Goal: Task Accomplishment & Management: Use online tool/utility

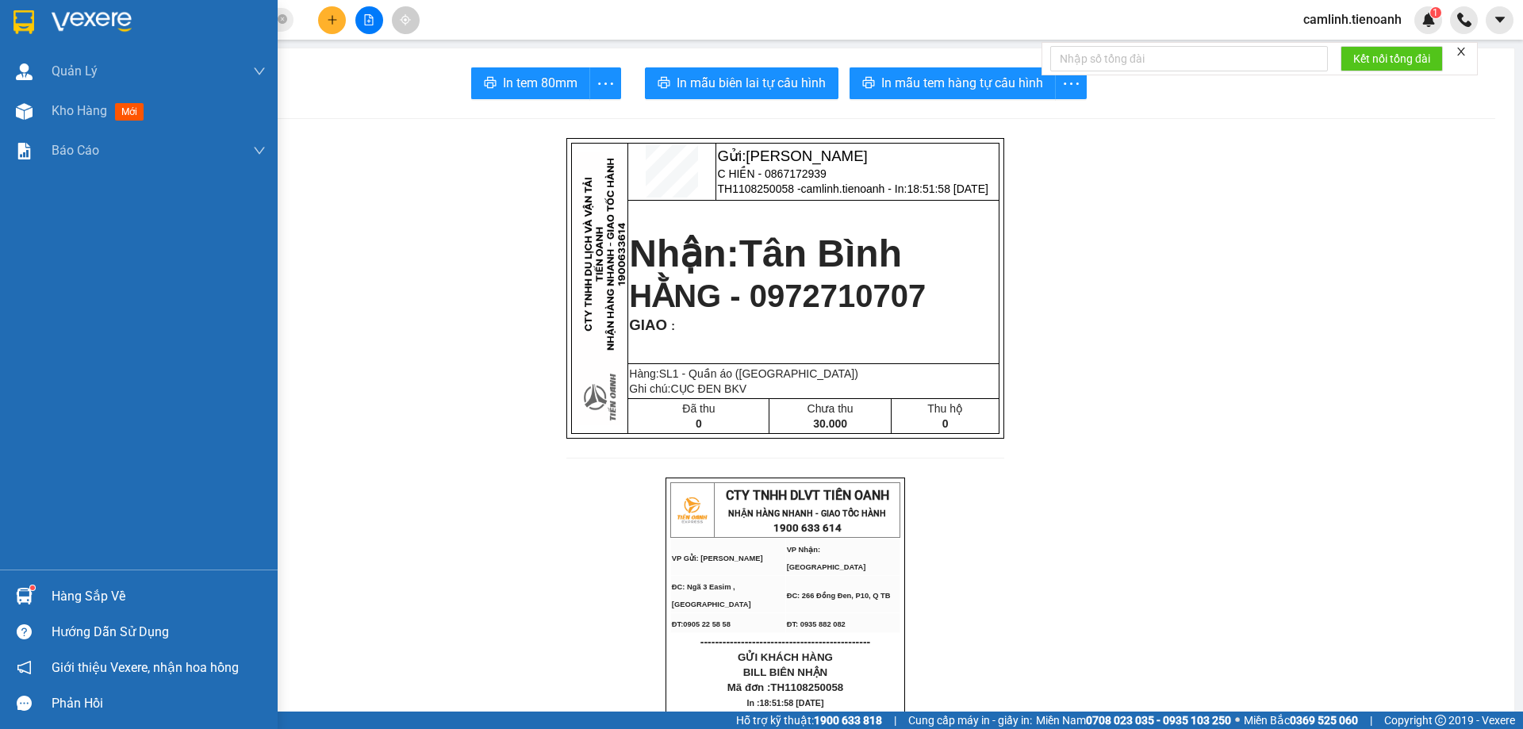
click at [33, 114] on div at bounding box center [24, 112] width 28 height 28
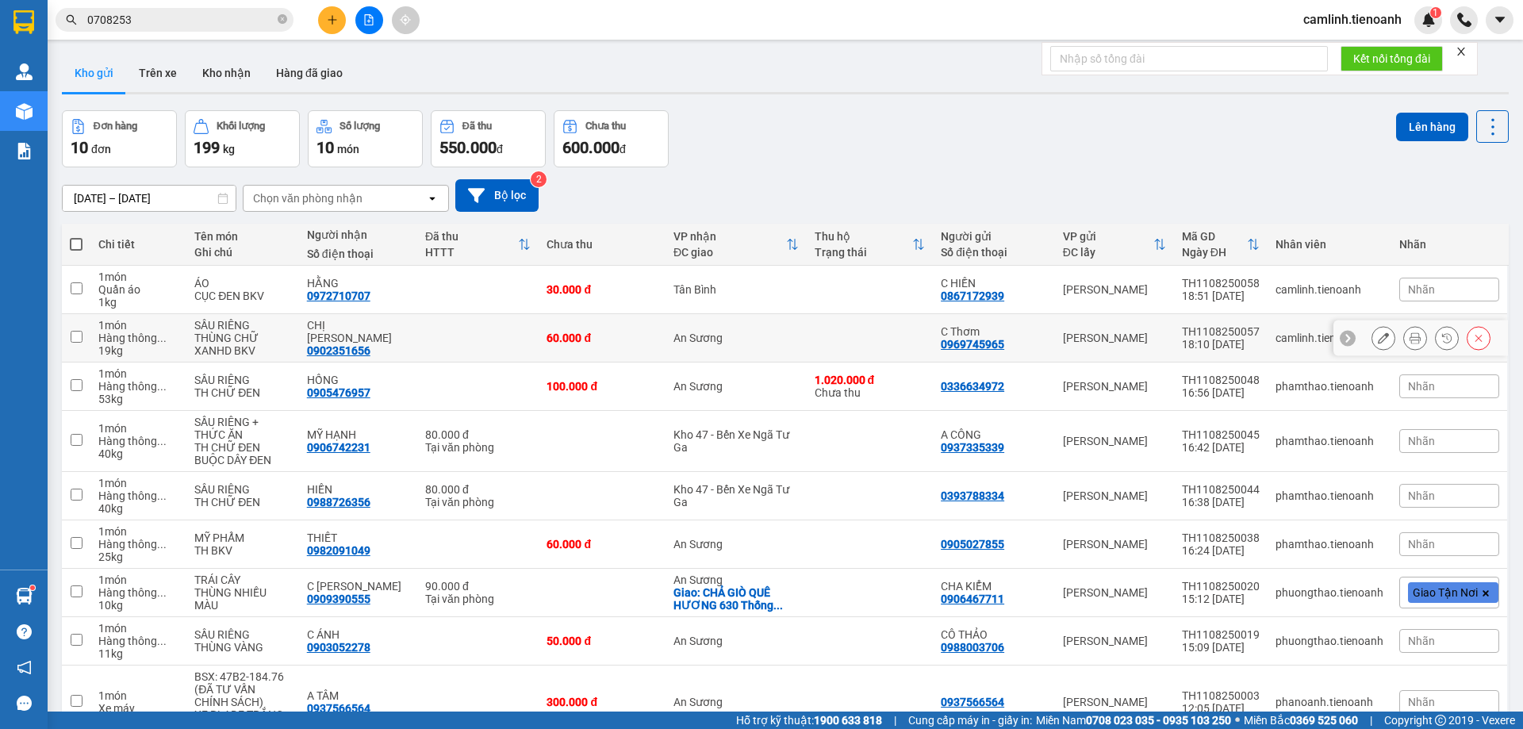
click at [753, 328] on td "An Sương" at bounding box center [735, 338] width 141 height 48
checkbox input "true"
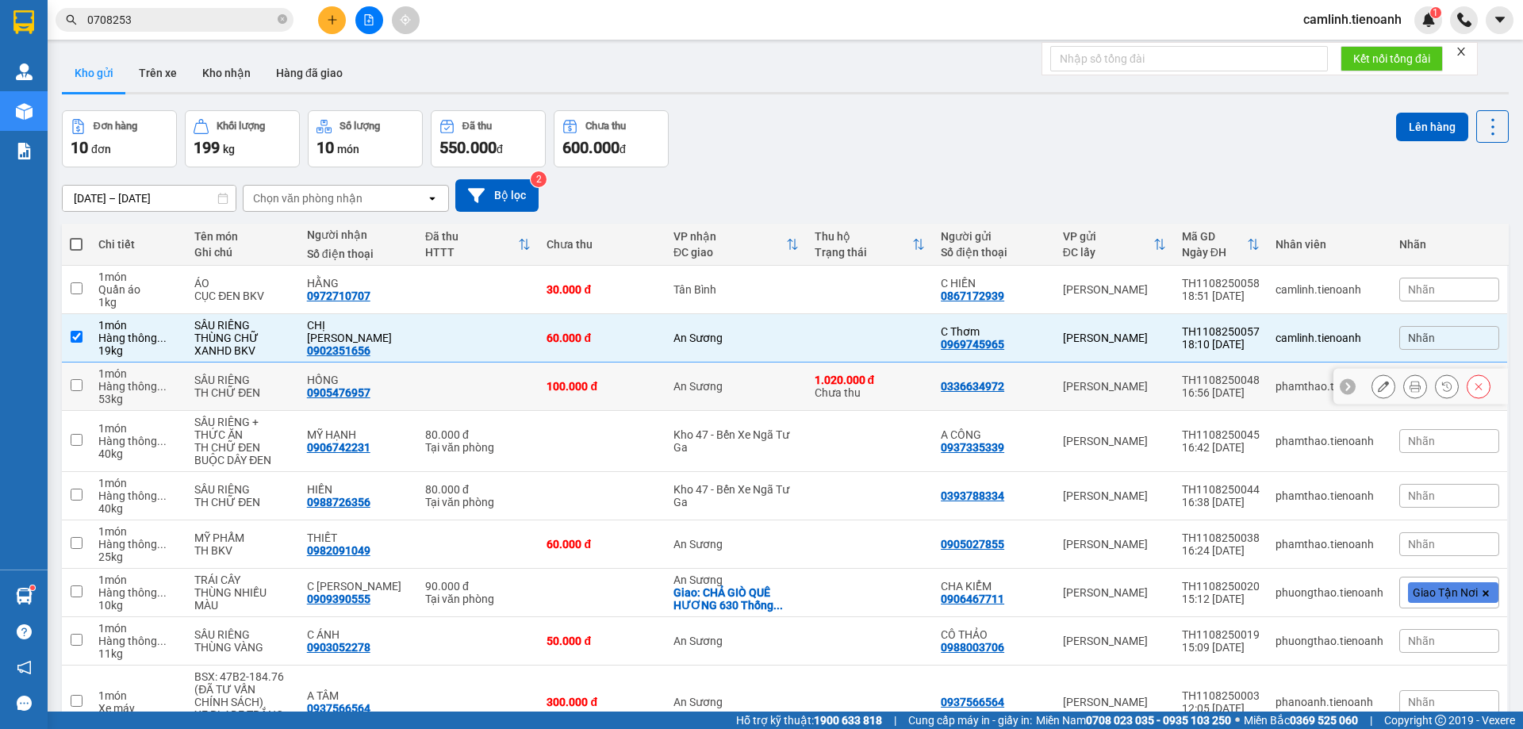
click at [751, 401] on td "An Sương" at bounding box center [735, 386] width 141 height 48
checkbox input "true"
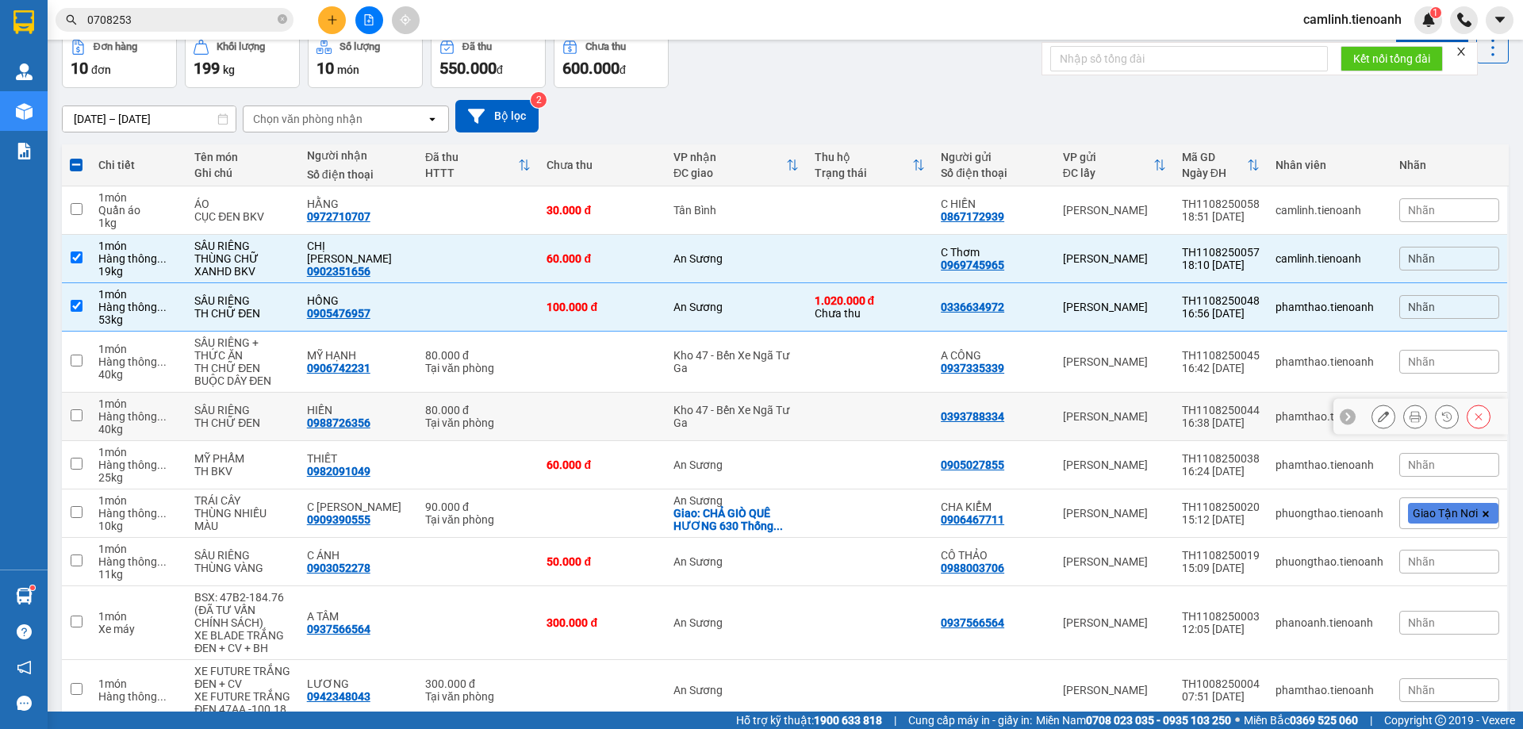
scroll to position [154, 0]
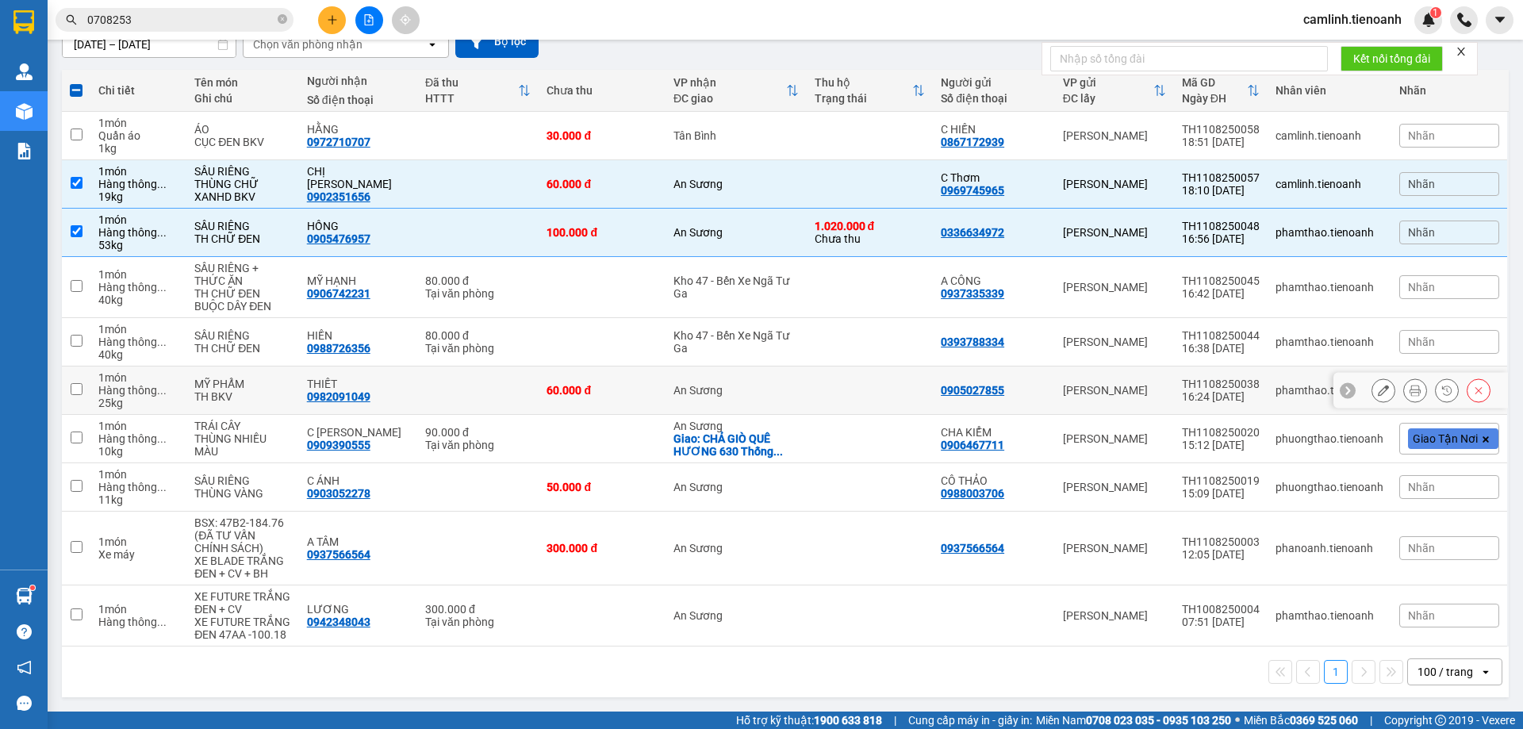
click at [750, 388] on div "An Sương" at bounding box center [735, 390] width 125 height 13
checkbox input "true"
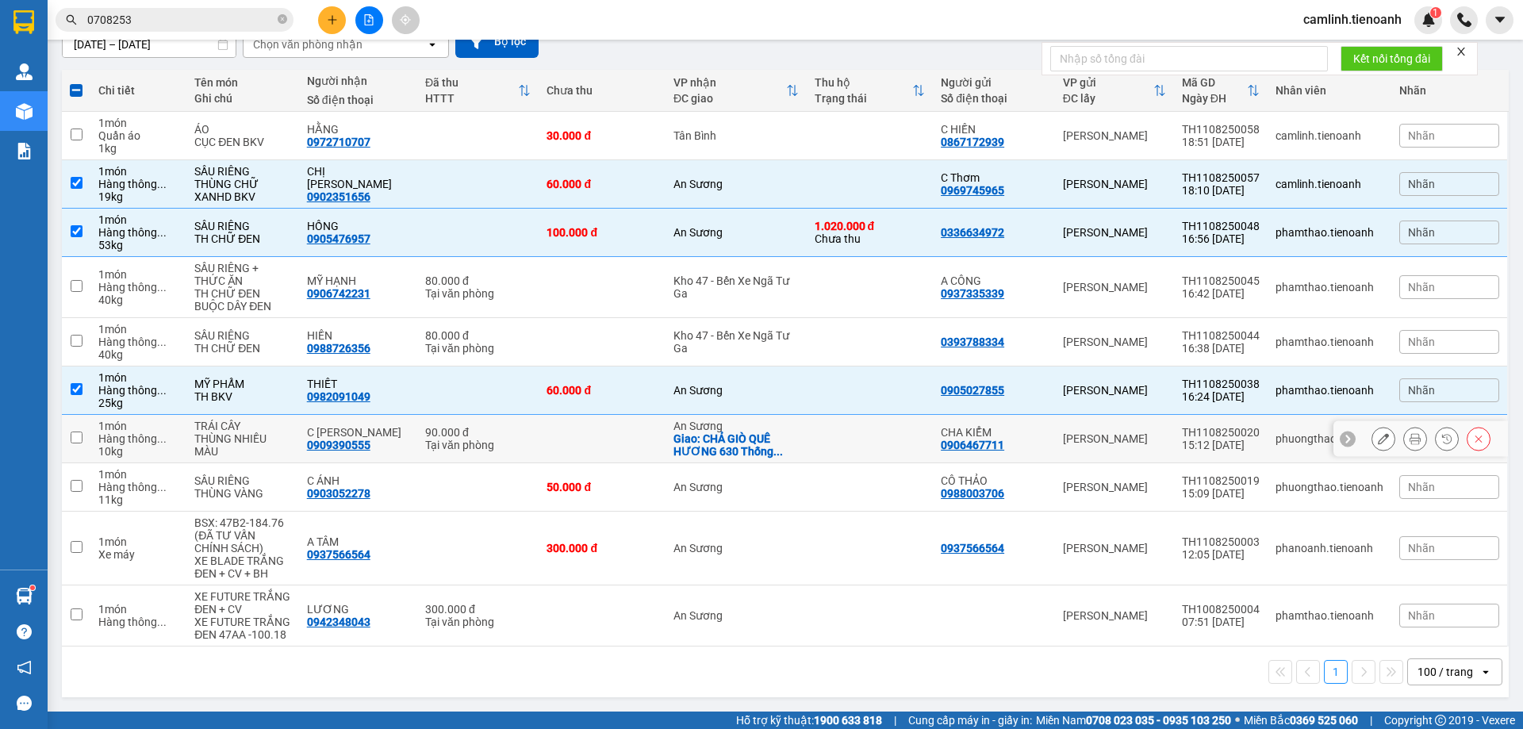
click at [762, 435] on div "Giao: CHẢ GIÒ QUÊ HƯƠNG 630 Thống ..." at bounding box center [735, 444] width 125 height 25
checkbox input "true"
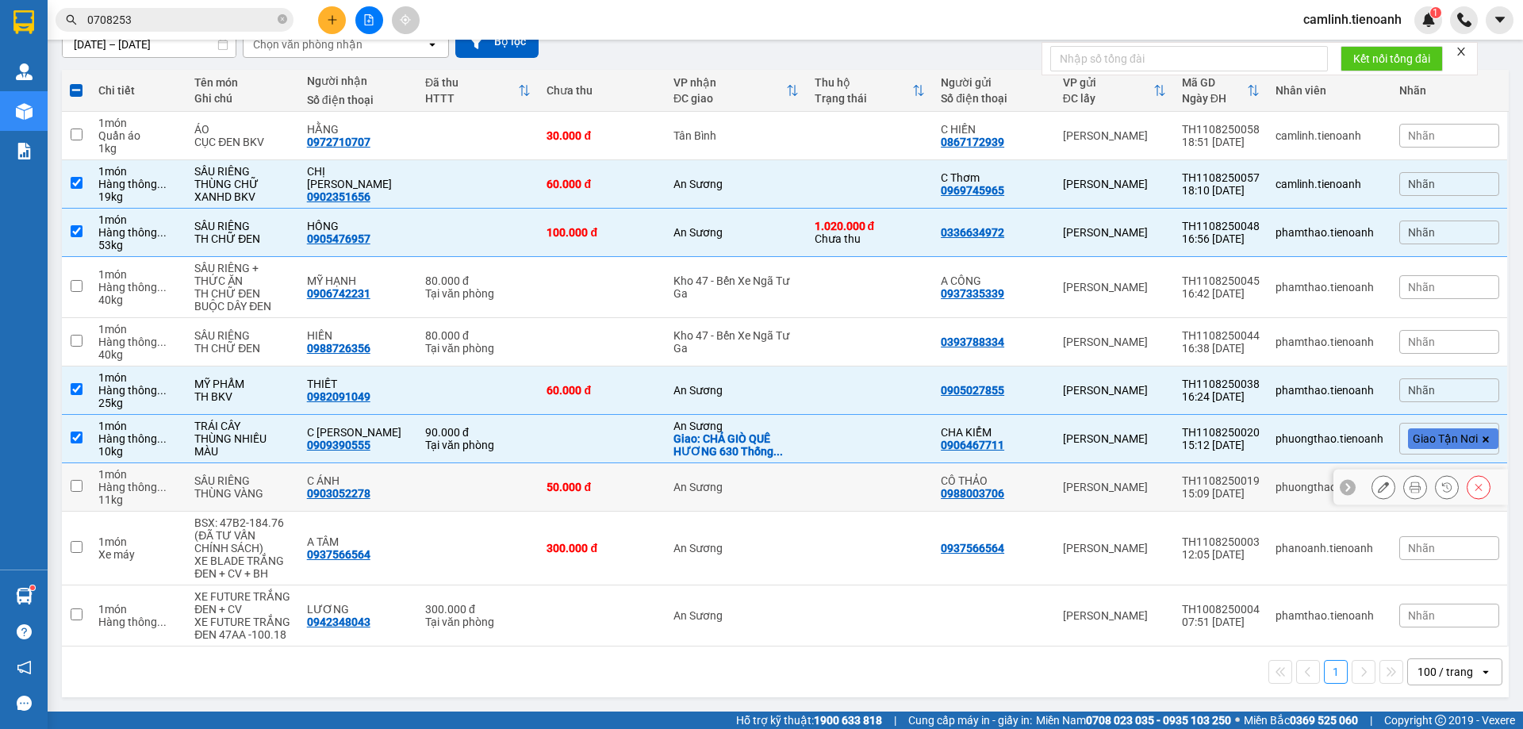
click at [752, 484] on div "An Sương" at bounding box center [735, 487] width 125 height 13
checkbox input "true"
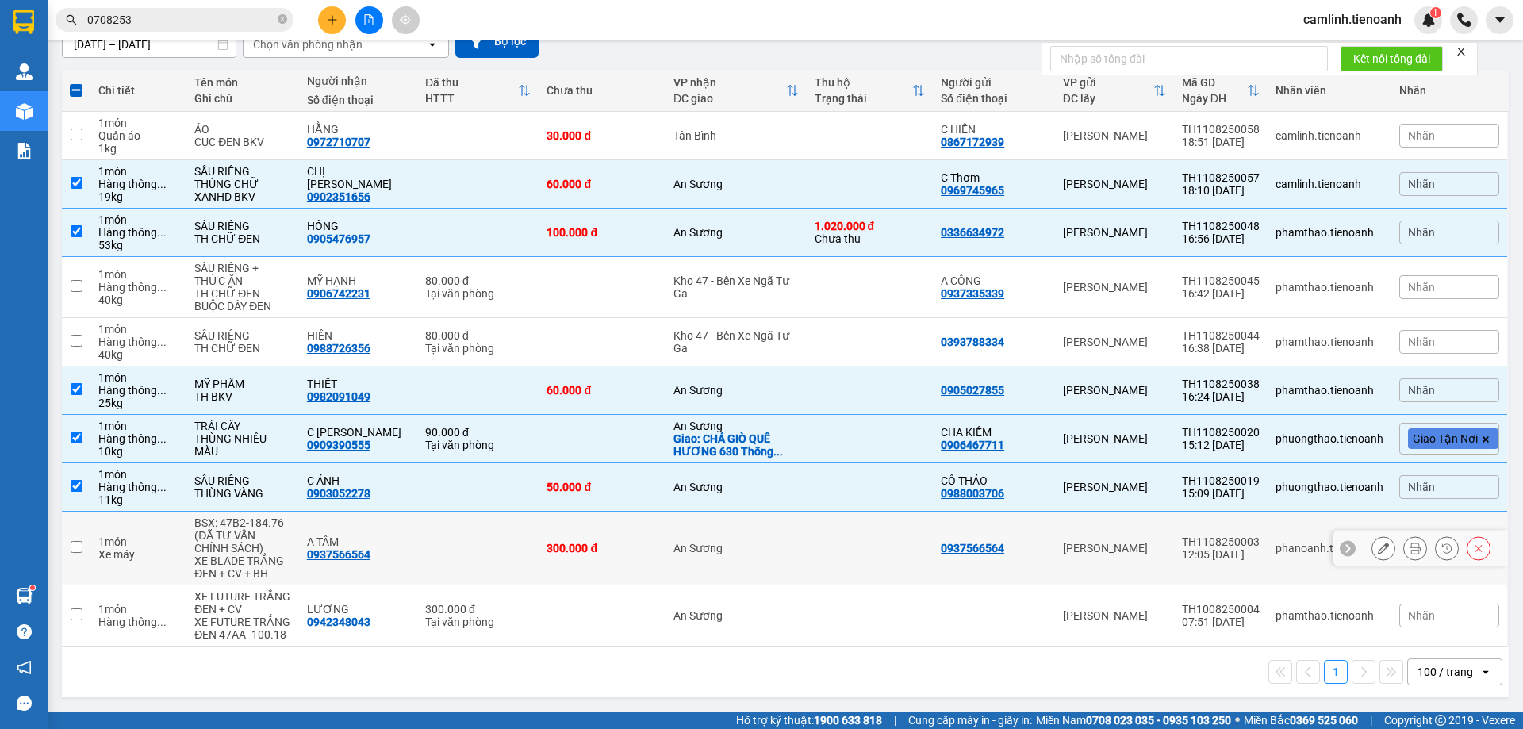
drag, startPoint x: 755, startPoint y: 538, endPoint x: 775, endPoint y: 608, distance: 73.3
click at [755, 538] on td "An Sương" at bounding box center [735, 549] width 141 height 74
checkbox input "true"
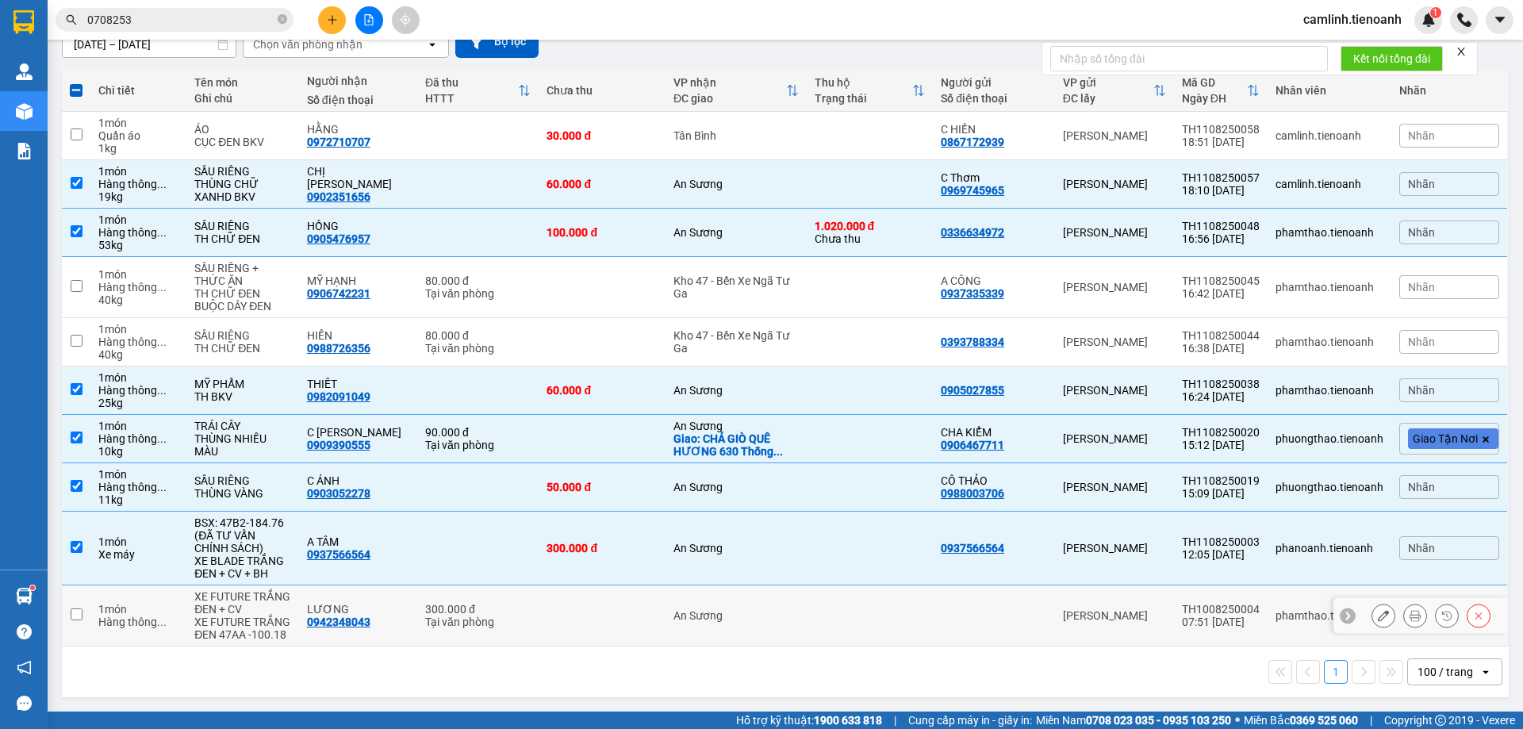
click at [776, 617] on div "An Sương" at bounding box center [735, 615] width 125 height 13
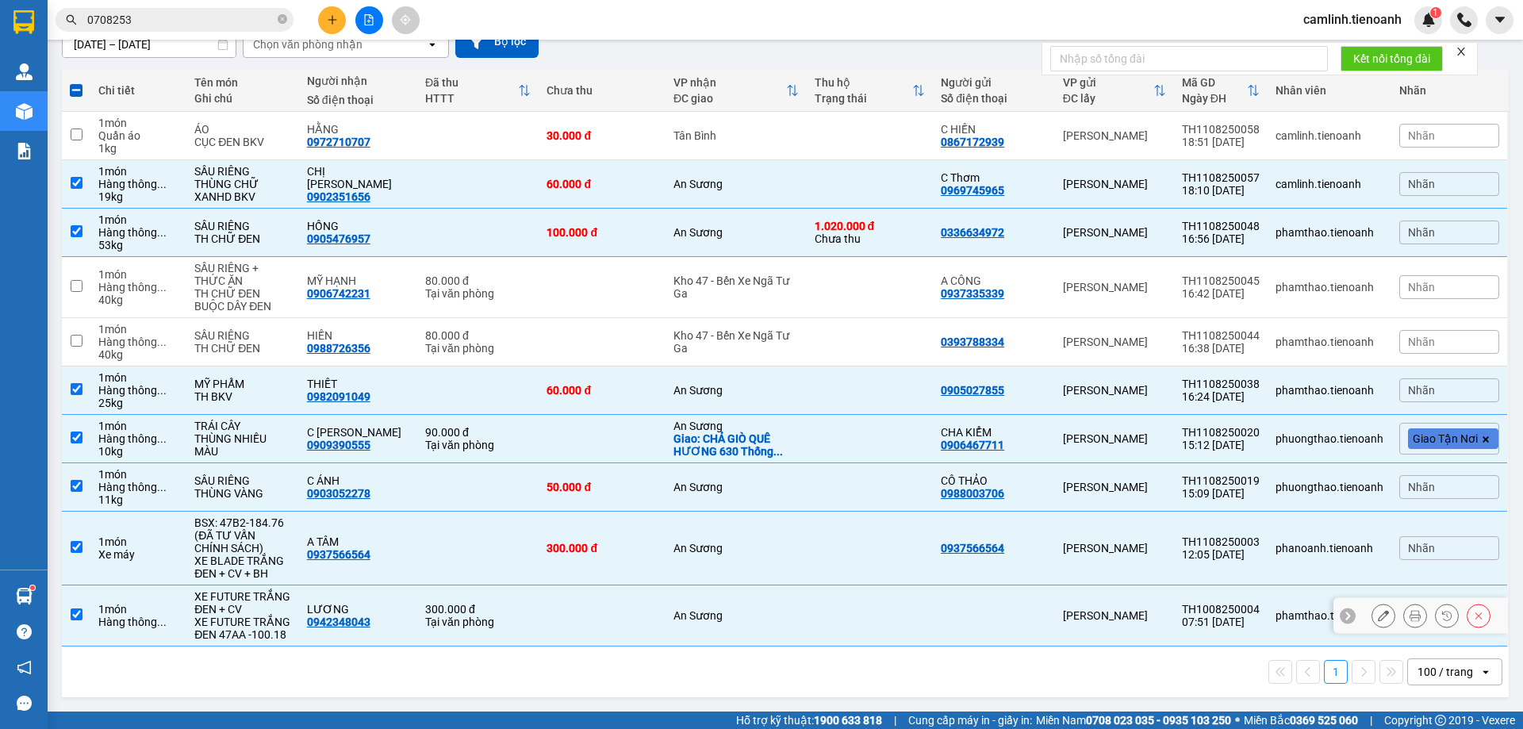
drag, startPoint x: 879, startPoint y: 588, endPoint x: 867, endPoint y: 568, distance: 23.5
click at [879, 588] on td at bounding box center [870, 615] width 127 height 61
checkbox input "false"
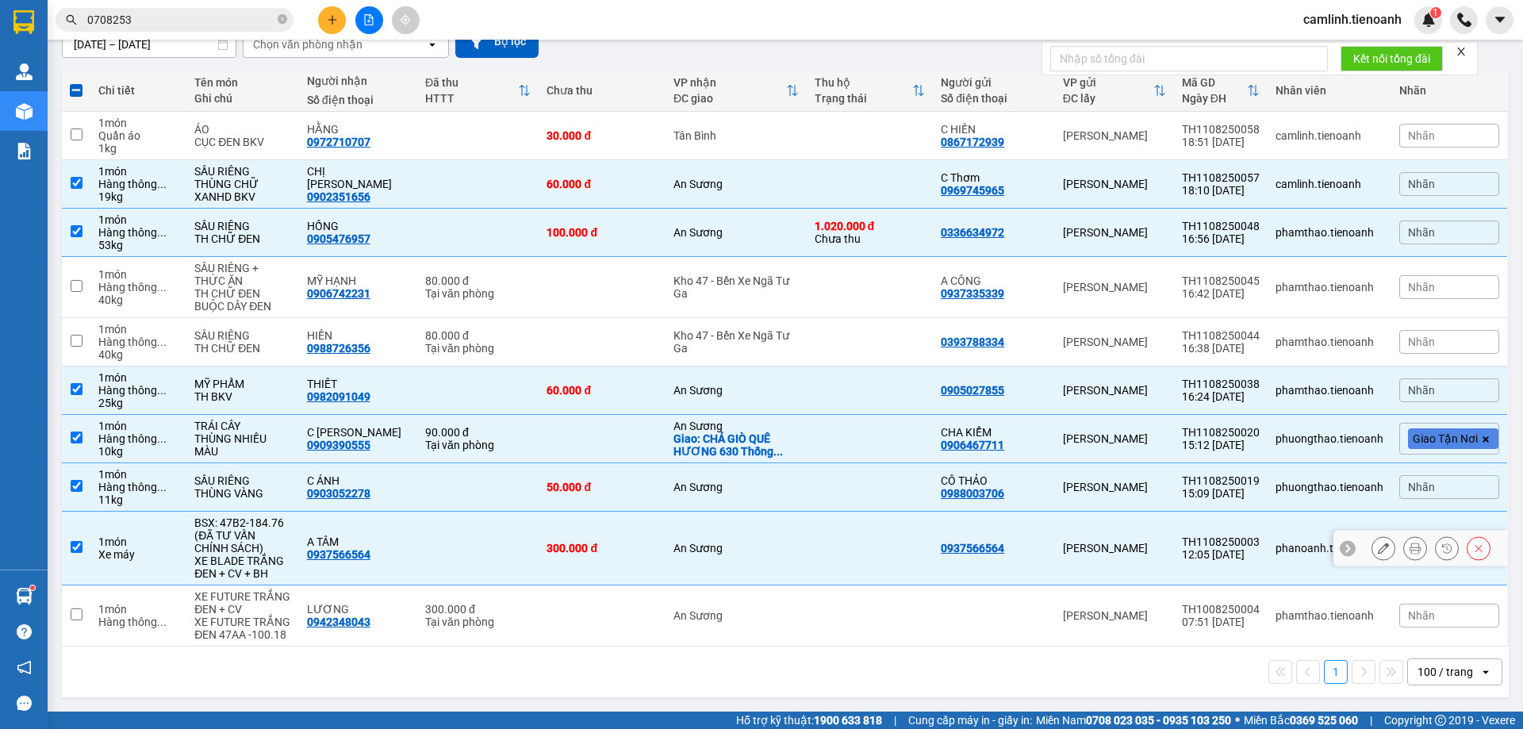
click at [826, 519] on td at bounding box center [870, 549] width 127 height 74
checkbox input "false"
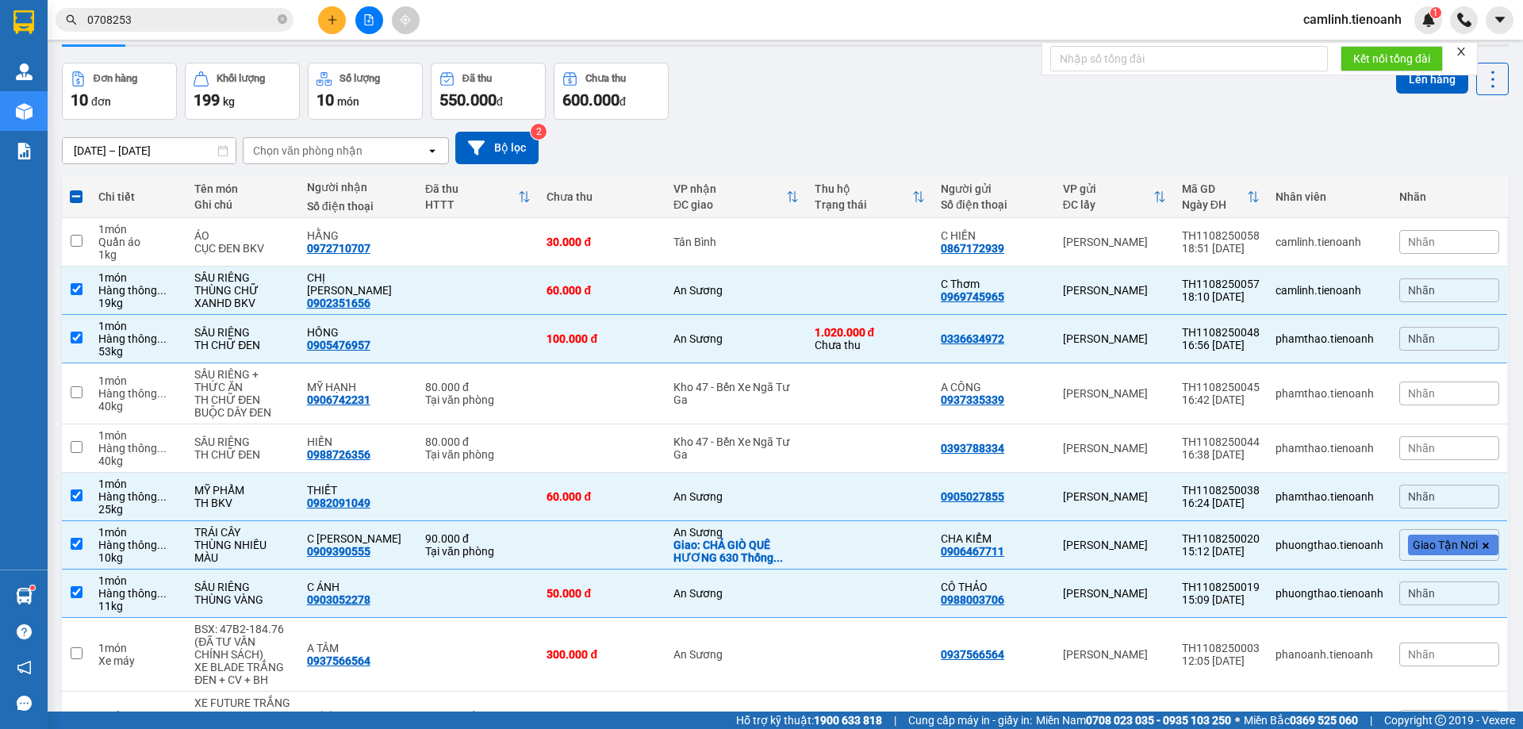
scroll to position [0, 0]
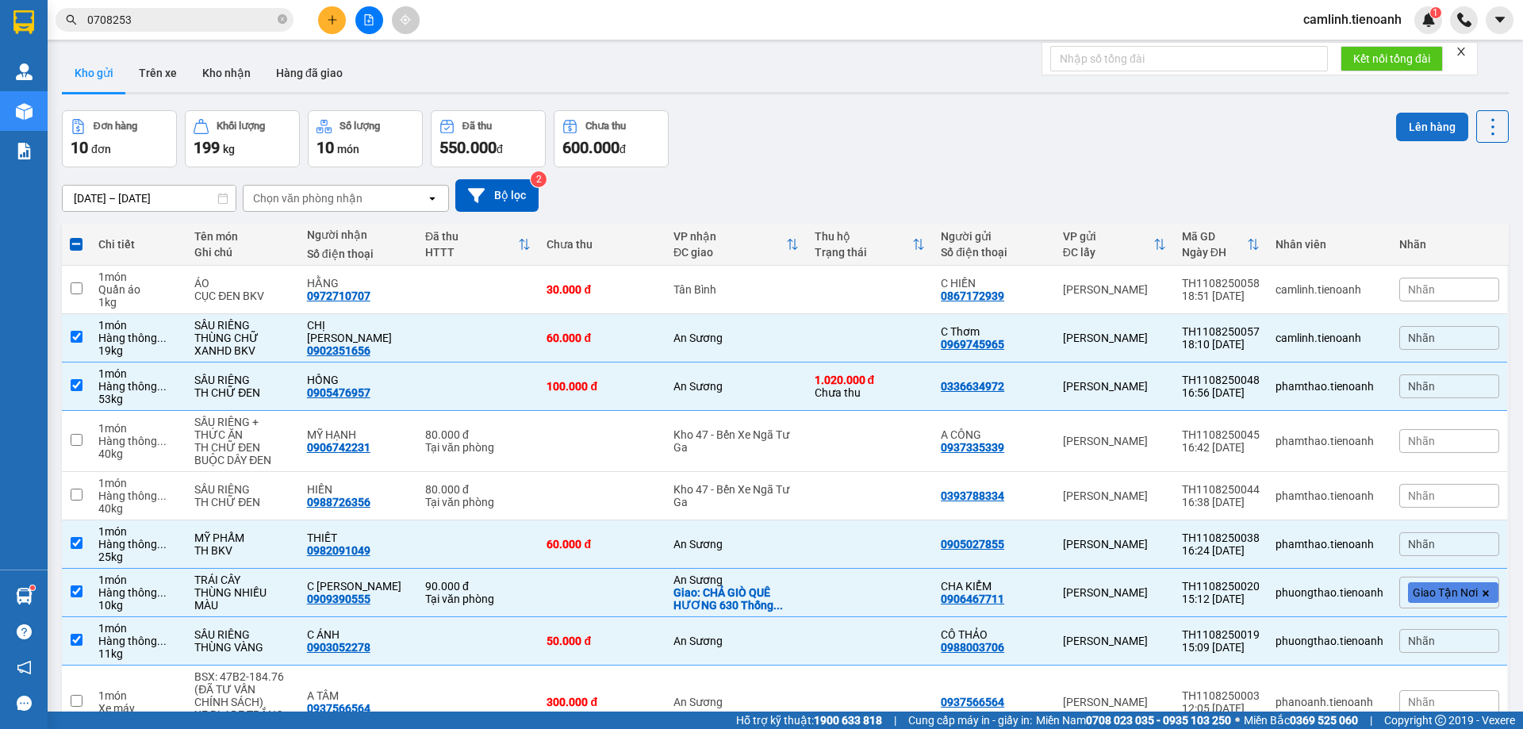
click at [1446, 125] on button "Lên hàng" at bounding box center [1432, 127] width 72 height 29
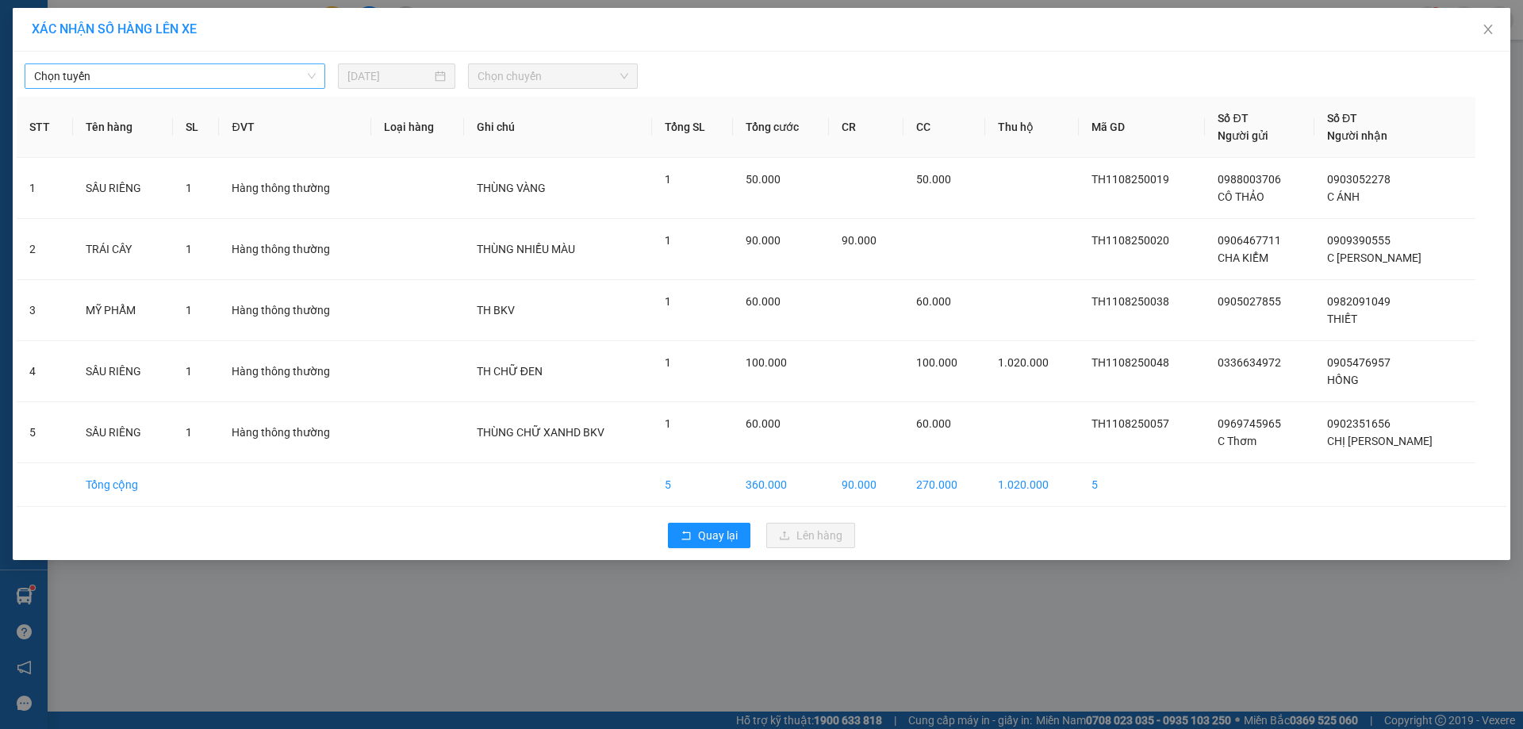
click at [243, 71] on span "Chọn tuyến" at bounding box center [175, 76] width 282 height 24
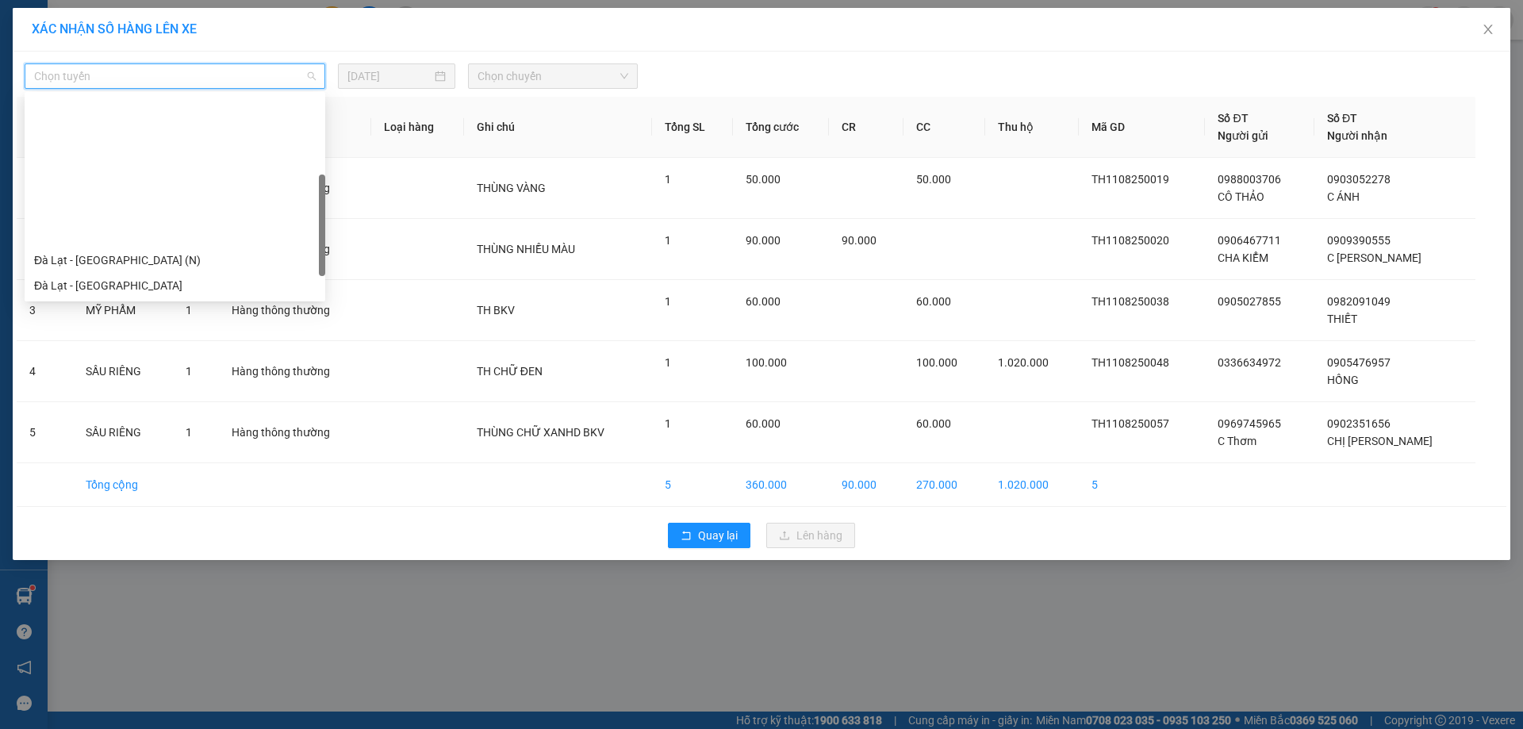
scroll to position [159, 0]
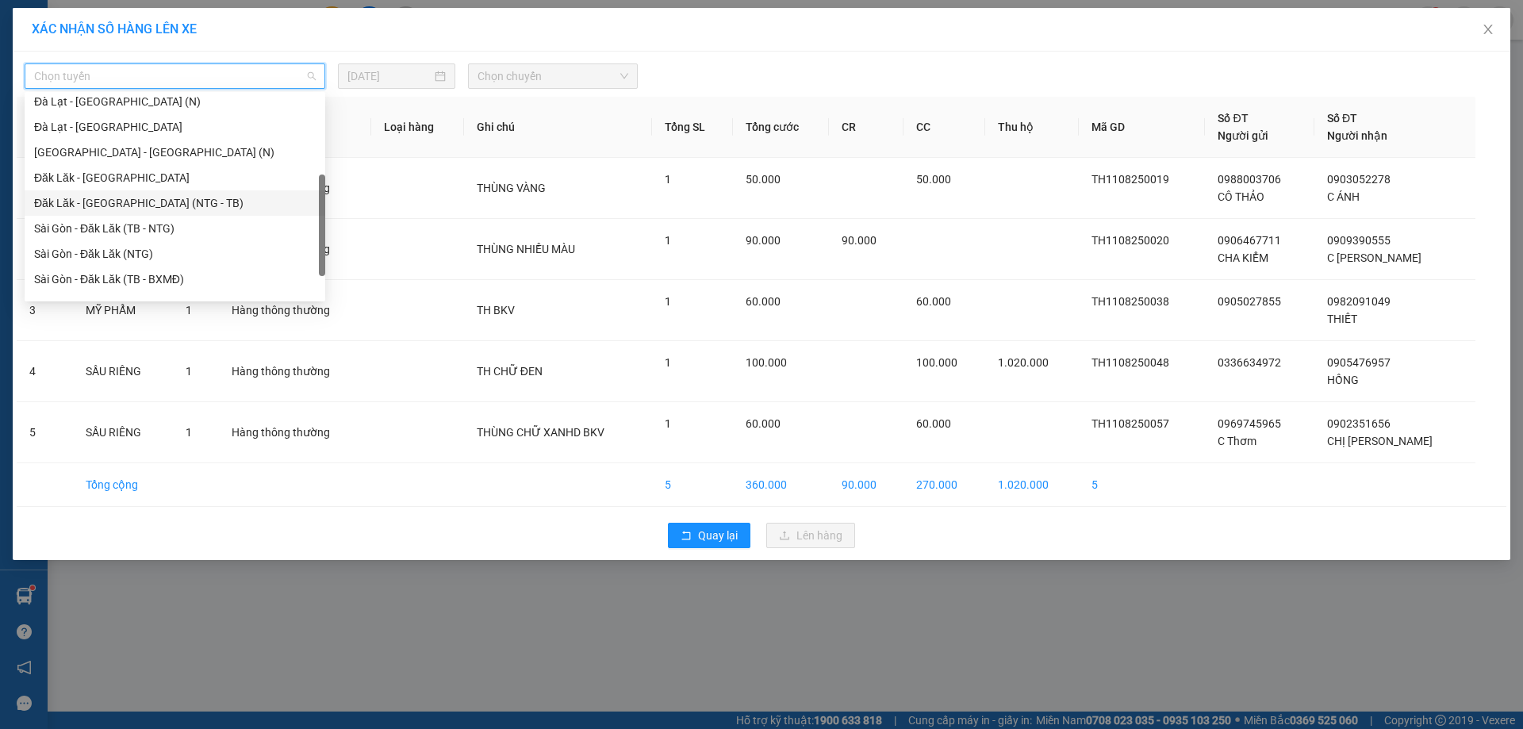
click at [105, 205] on div "Đăk Lăk - [GEOGRAPHIC_DATA] (NTG - TB)" at bounding box center [175, 202] width 282 height 17
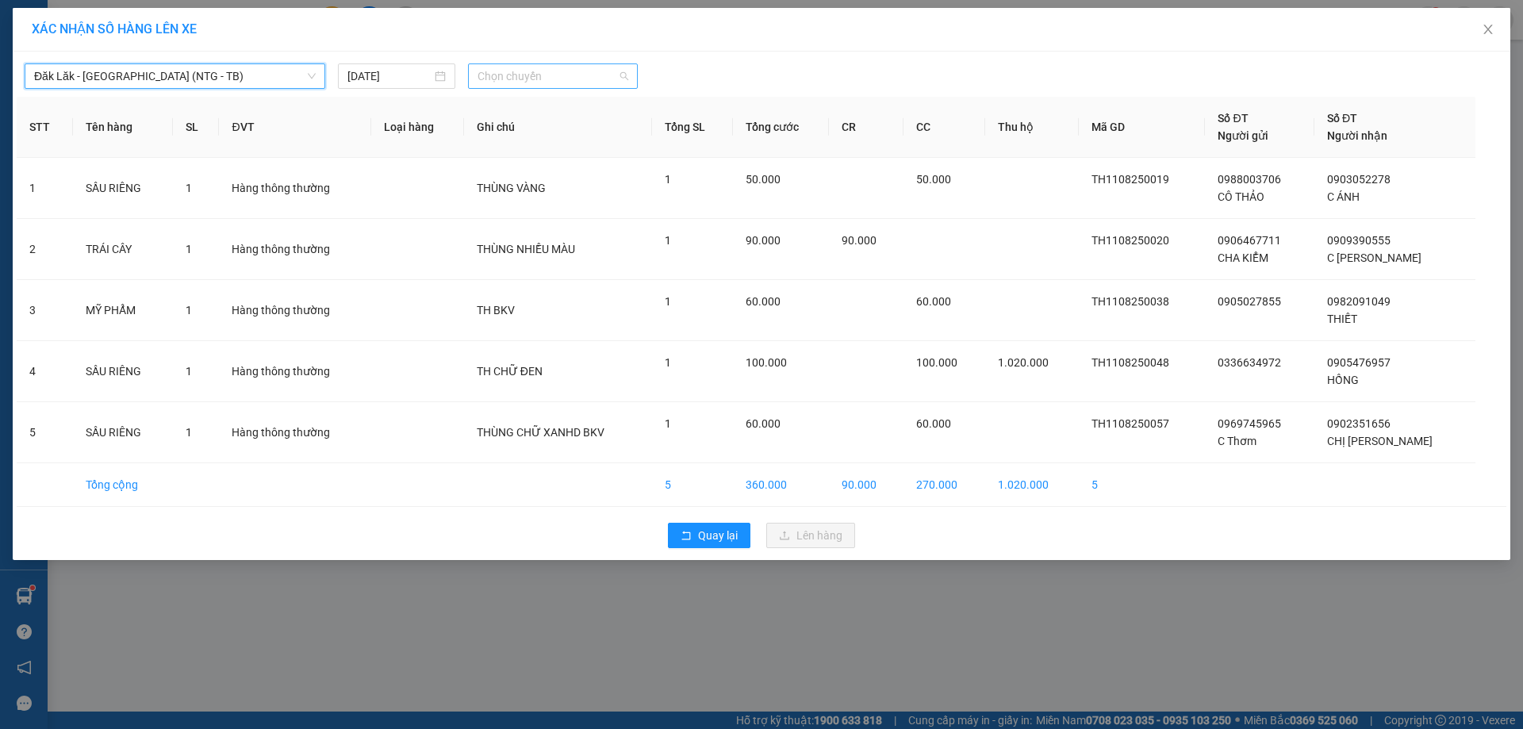
click at [575, 65] on span "Chọn chuyến" at bounding box center [552, 76] width 151 height 24
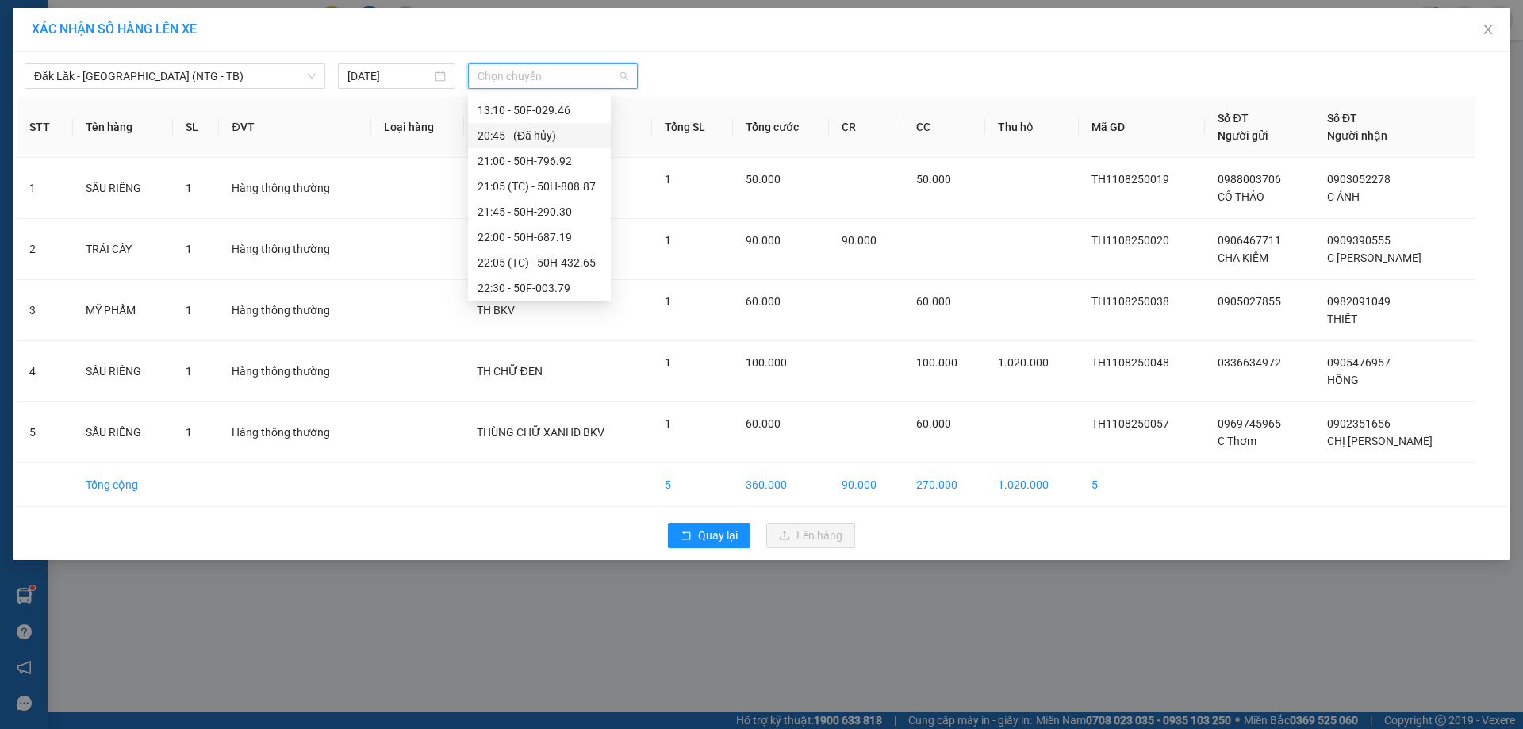
scroll to position [76, 0]
drag, startPoint x: 540, startPoint y: 155, endPoint x: 596, endPoint y: 163, distance: 57.0
click at [541, 155] on div "21:05 (TC) - 50H-808.87" at bounding box center [539, 158] width 124 height 17
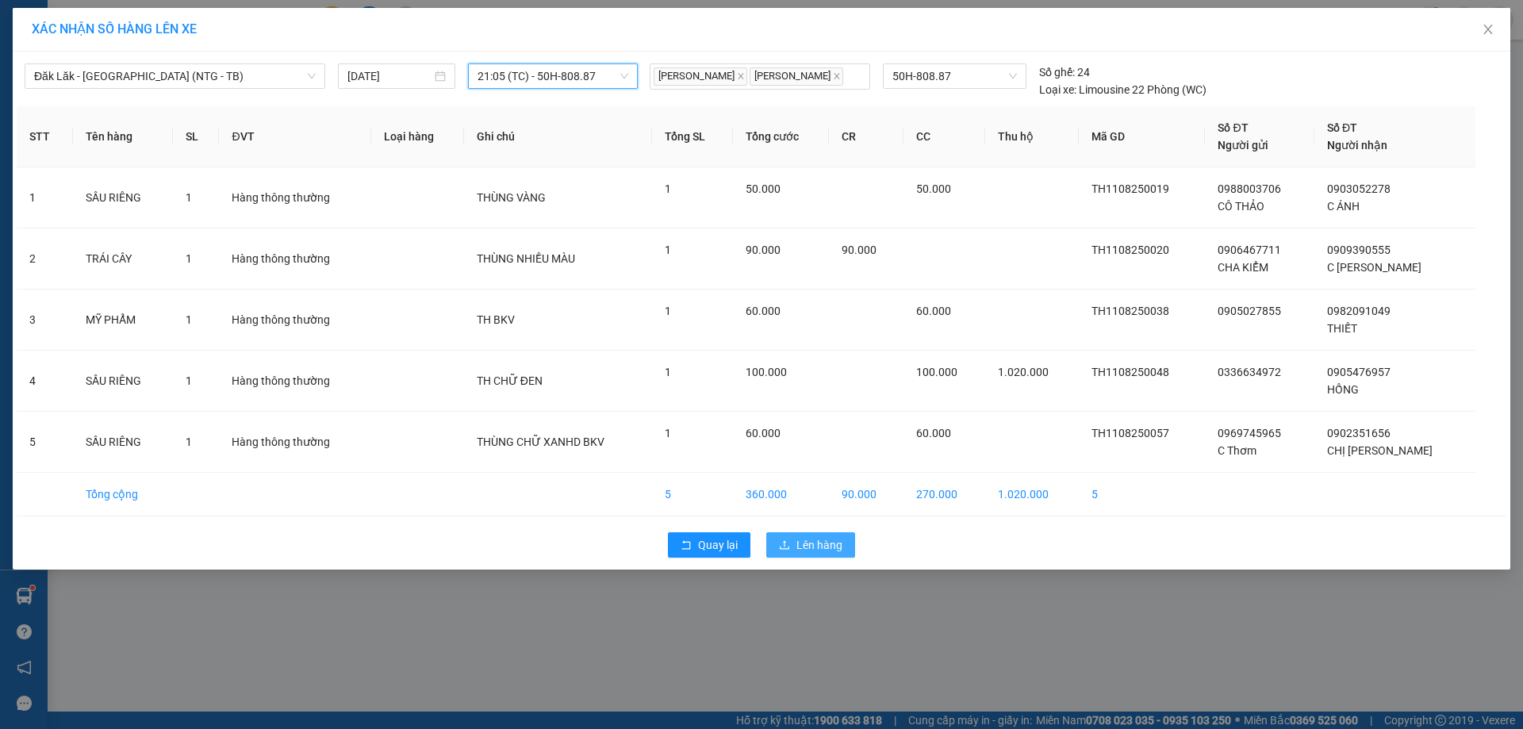
click at [839, 539] on span "Lên hàng" at bounding box center [819, 544] width 46 height 17
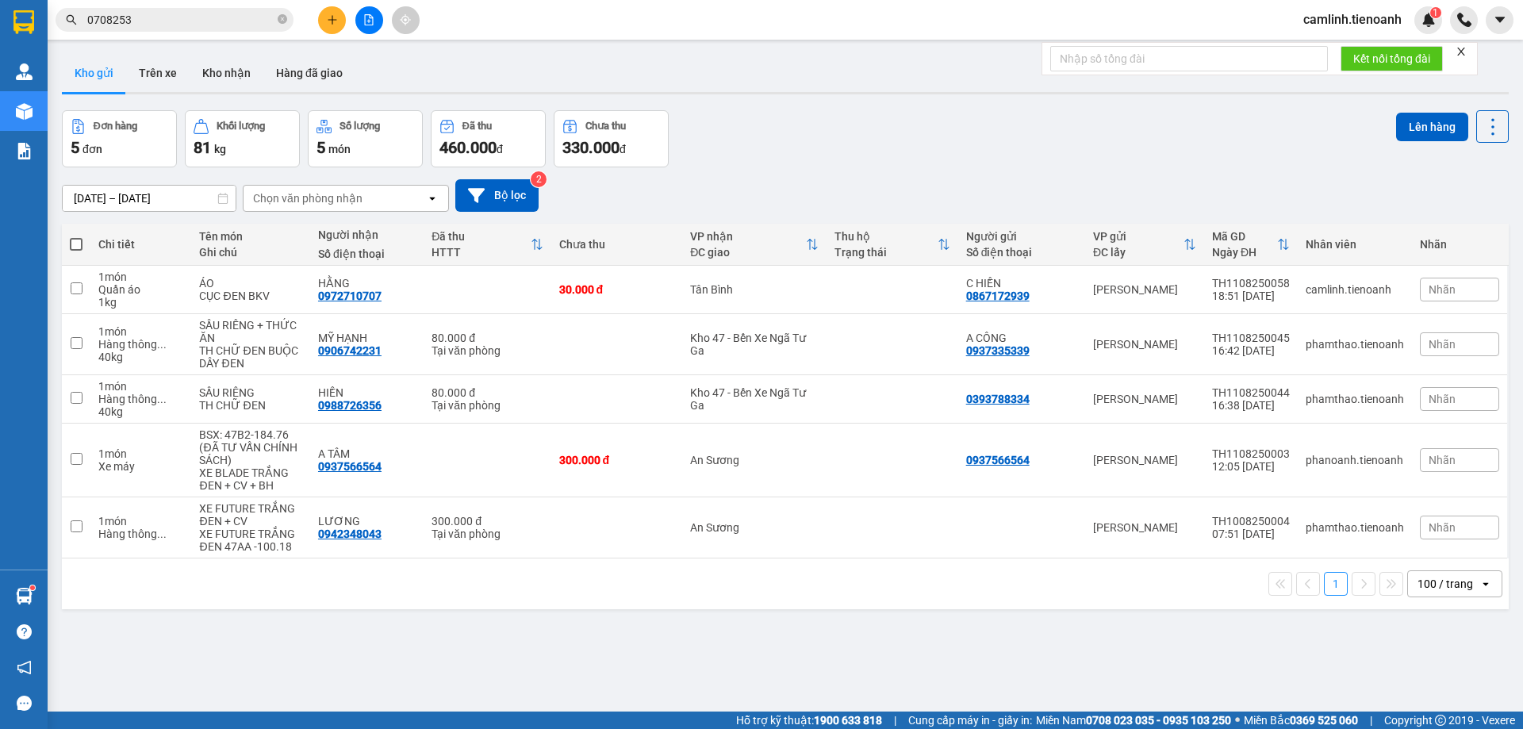
click at [242, 29] on span "0708253" at bounding box center [175, 20] width 238 height 24
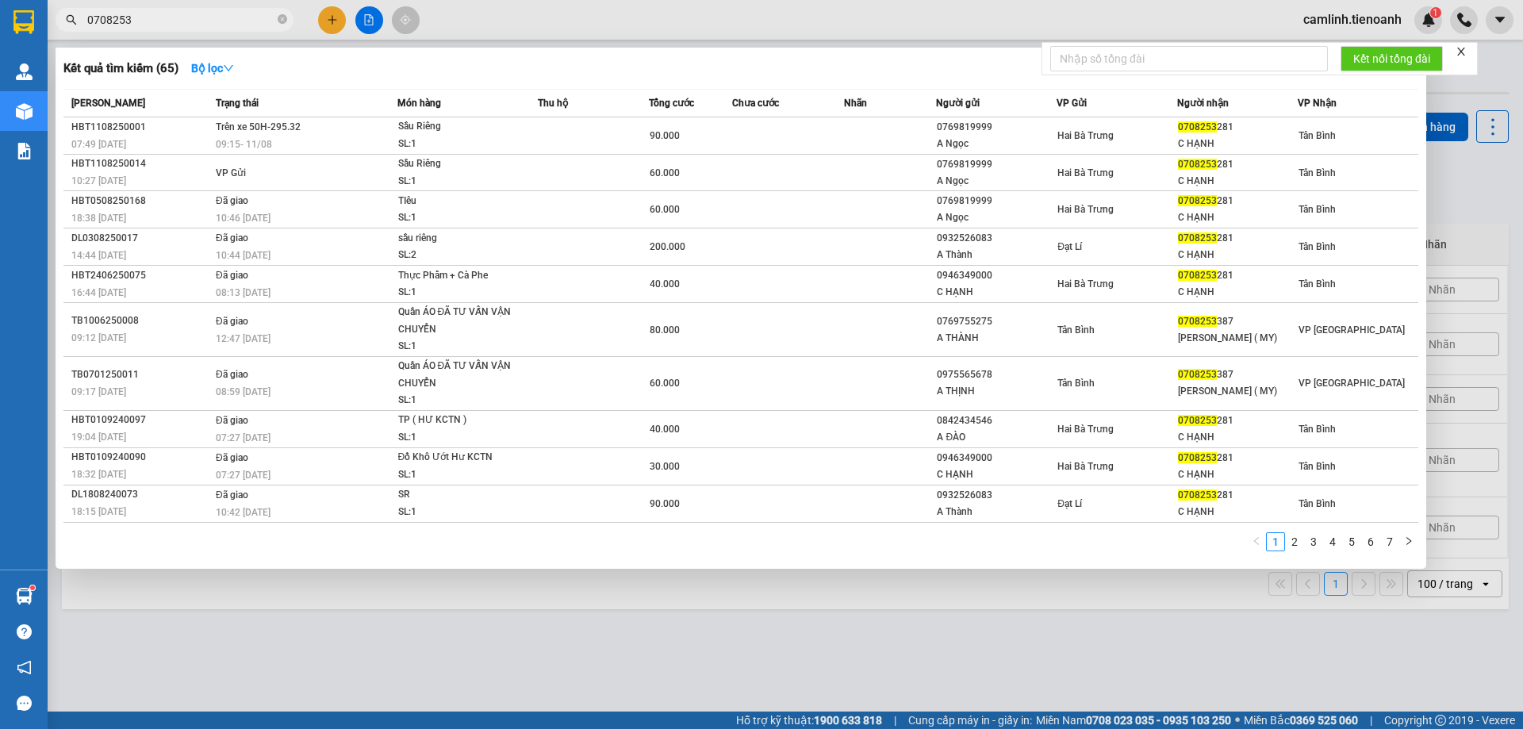
click at [242, 28] on input "0708253" at bounding box center [180, 19] width 187 height 17
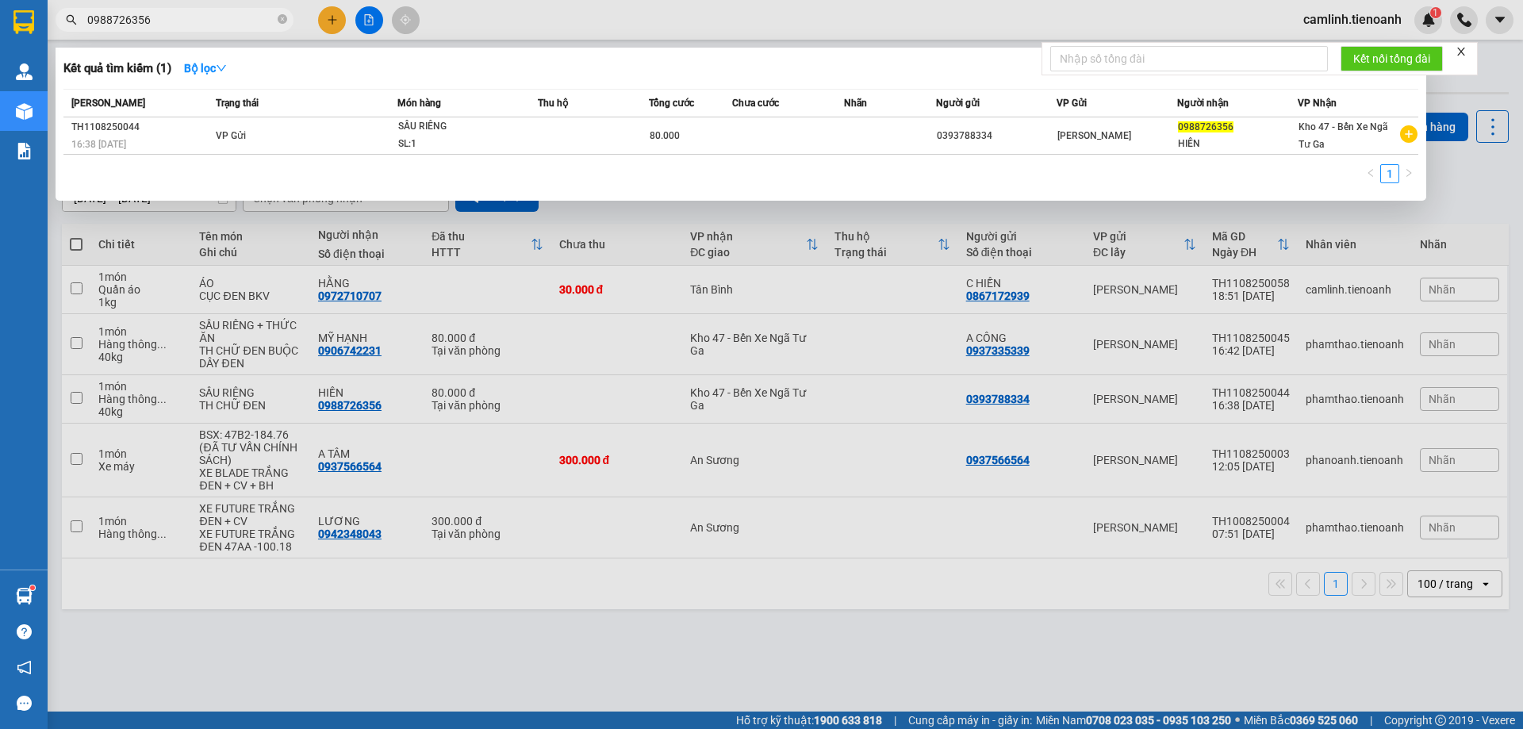
type input "0988726356"
